Goal: Task Accomplishment & Management: Manage account settings

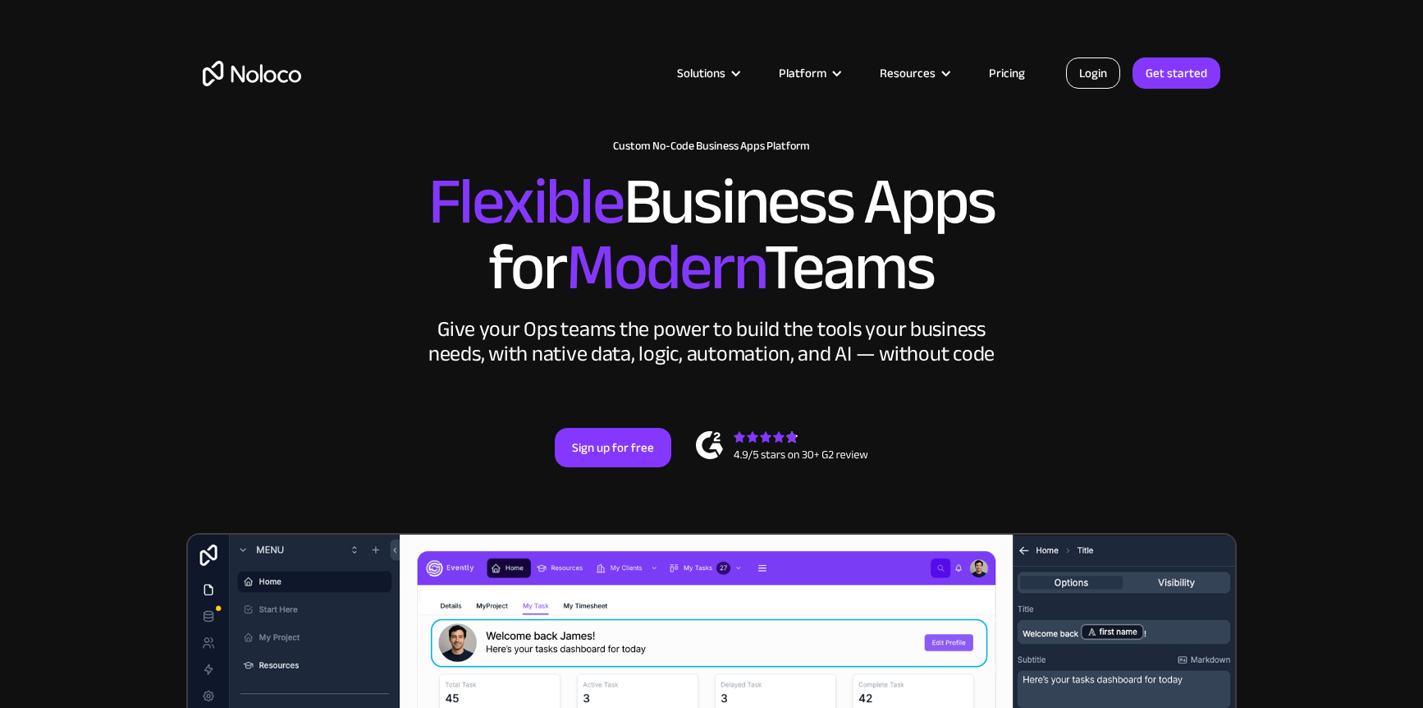
click at [1120, 72] on link "Login" at bounding box center [1093, 72] width 54 height 31
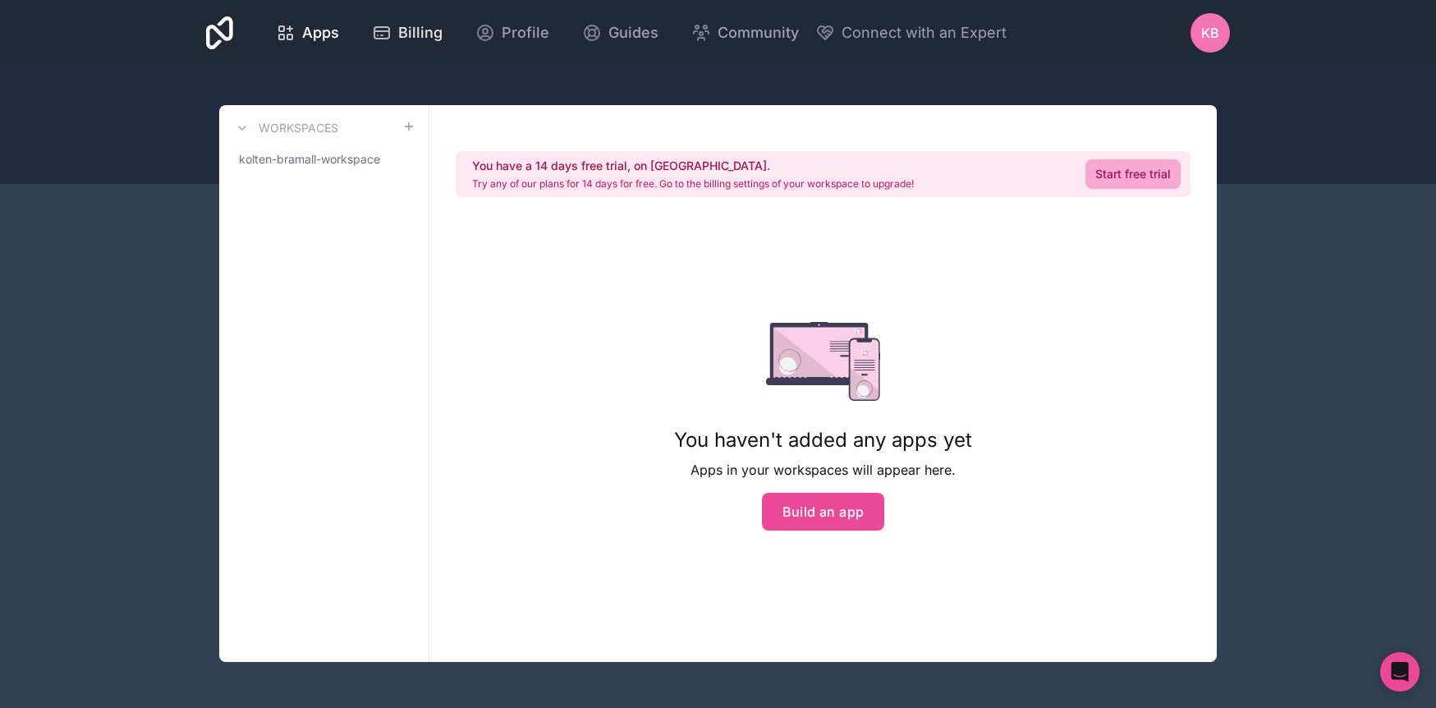
click at [394, 35] on div "Billing" at bounding box center [407, 32] width 71 height 23
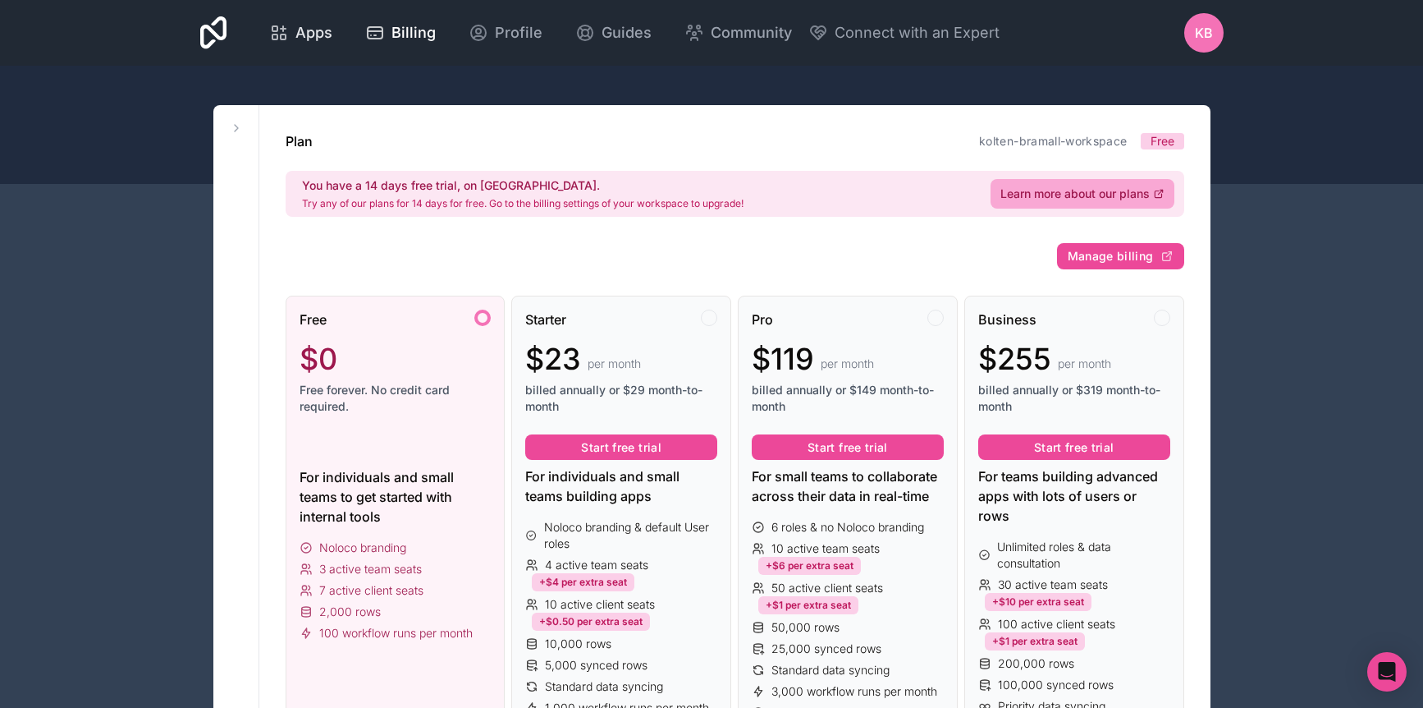
click at [309, 32] on span "Apps" at bounding box center [313, 32] width 37 height 23
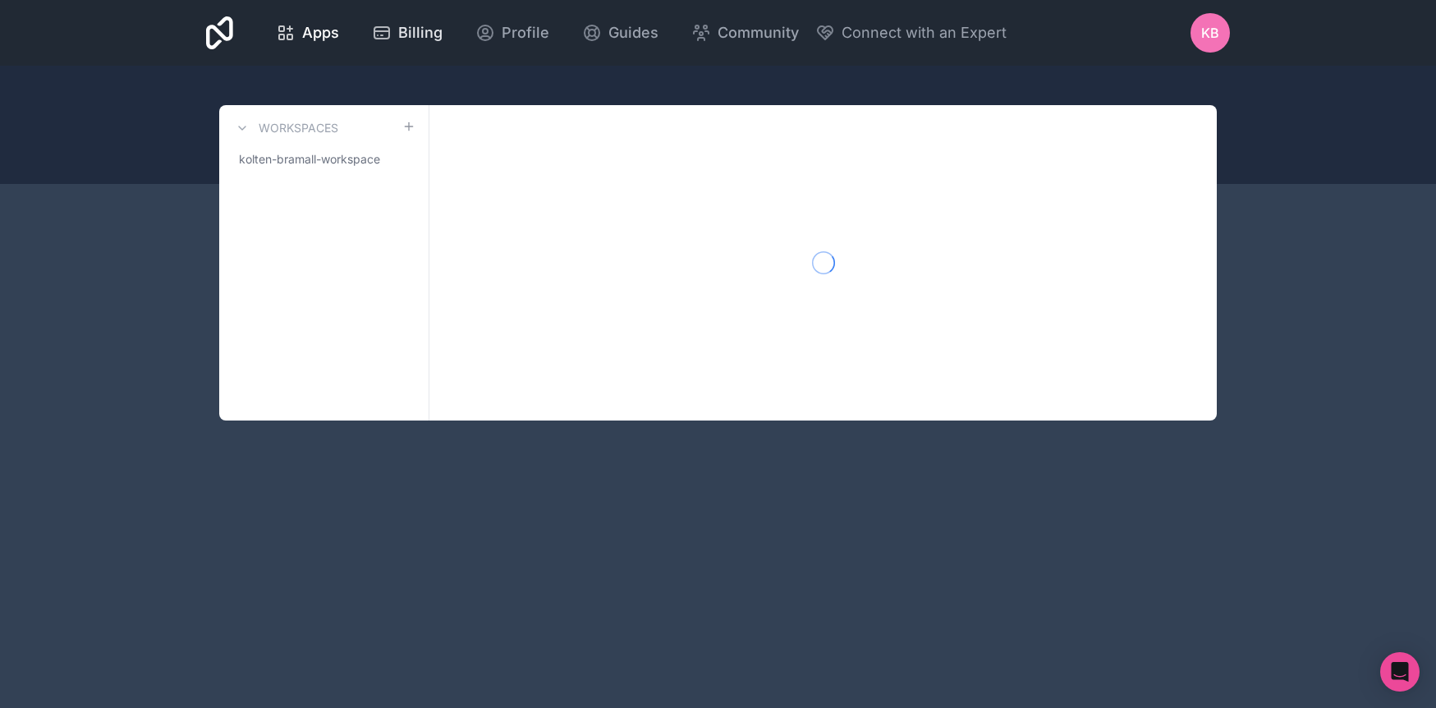
click at [394, 26] on div "Billing" at bounding box center [407, 32] width 71 height 23
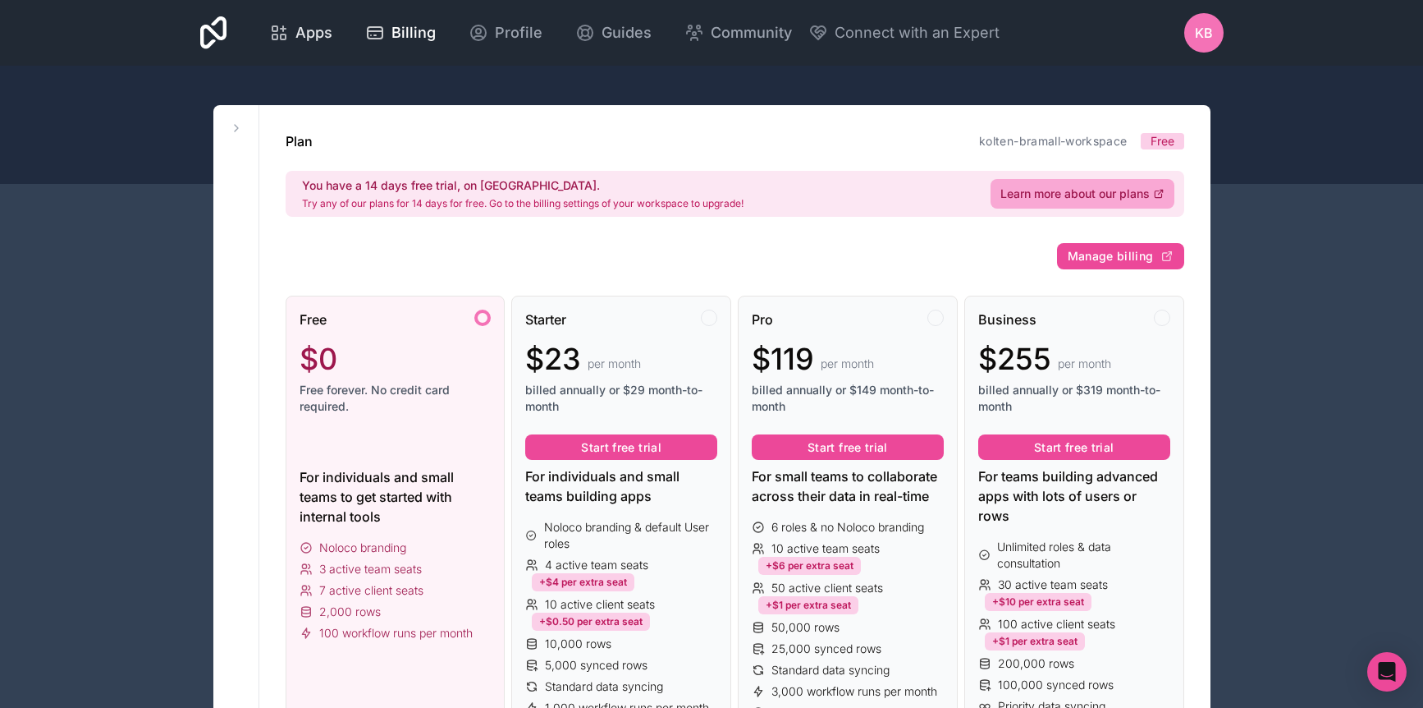
click at [313, 32] on span "Apps" at bounding box center [313, 32] width 37 height 23
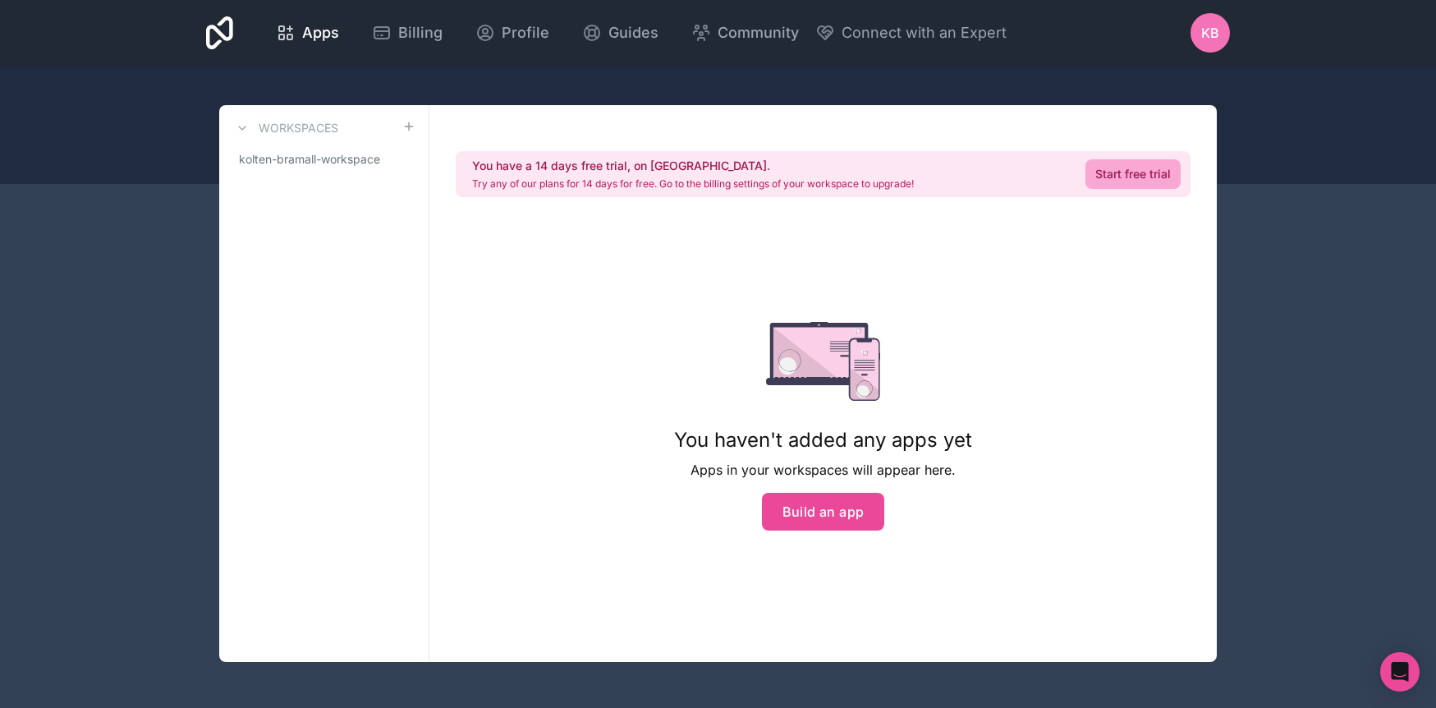
click at [1207, 35] on span "KB" at bounding box center [1210, 33] width 18 height 20
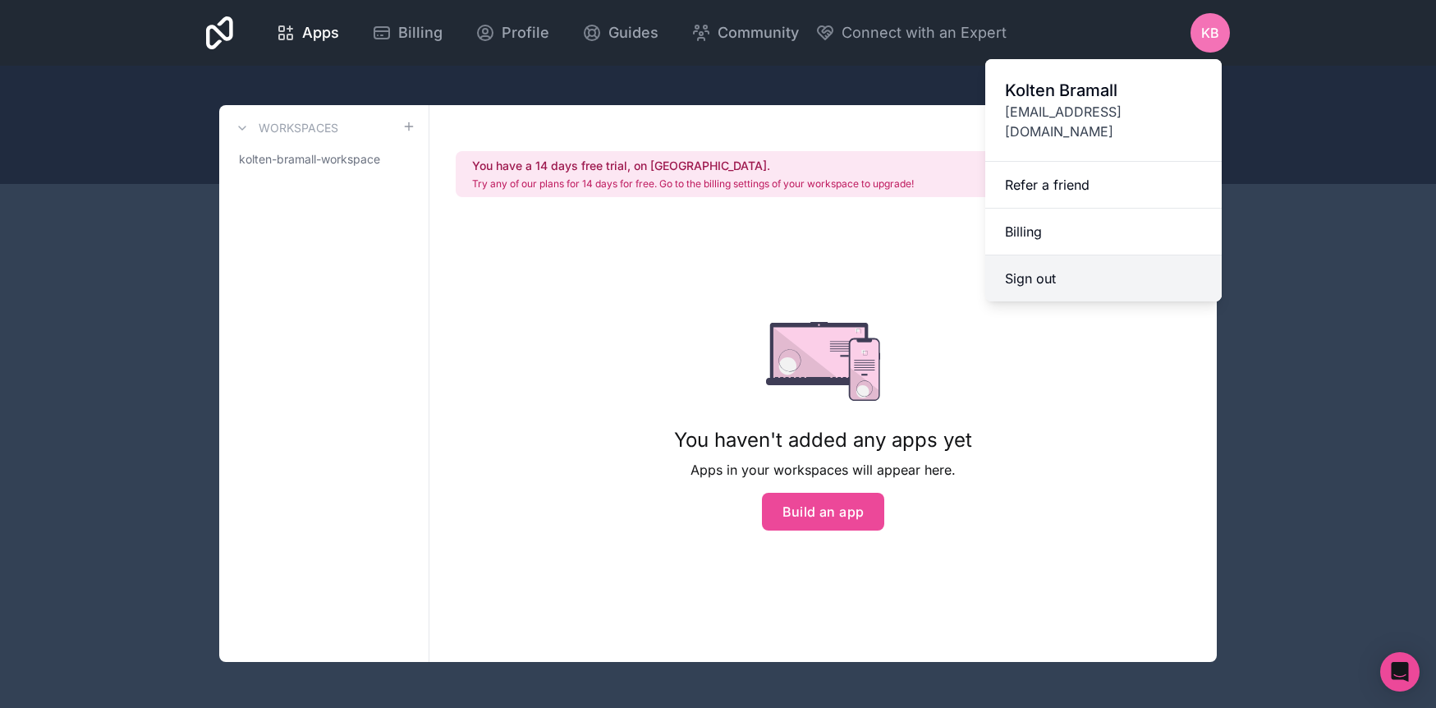
click at [1108, 255] on button "Sign out" at bounding box center [1103, 278] width 236 height 46
